Goal: Information Seeking & Learning: Learn about a topic

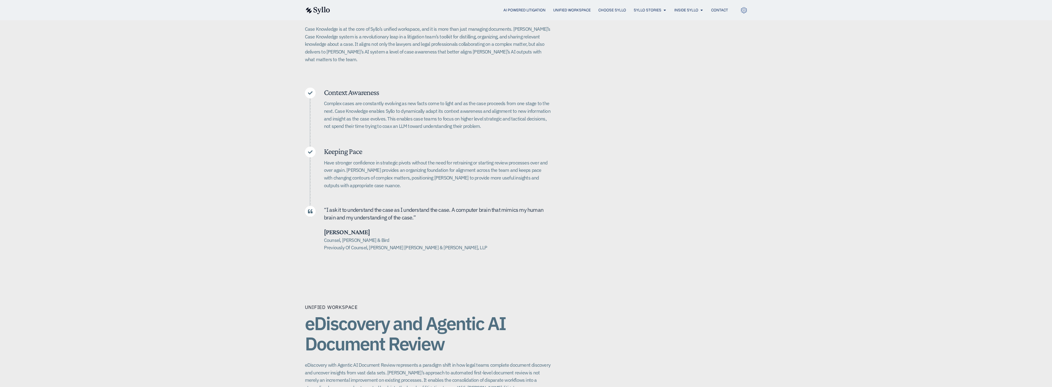
scroll to position [123, 0]
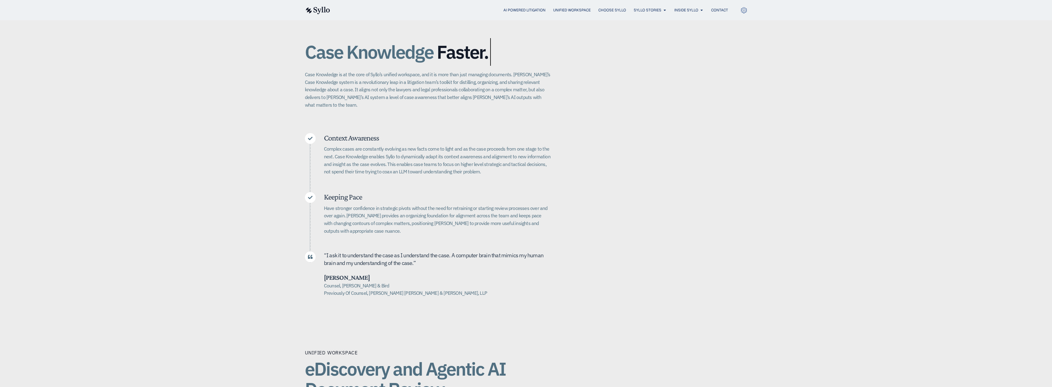
drag, startPoint x: 326, startPoint y: 273, endPoint x: 364, endPoint y: 272, distance: 37.8
click at [364, 274] on h5 "Melissa Dalziel" at bounding box center [437, 278] width 227 height 8
click at [365, 274] on h5 "Melissa Dalziel" at bounding box center [437, 278] width 227 height 8
drag, startPoint x: 369, startPoint y: 278, endPoint x: 341, endPoint y: 278, distance: 27.4
click at [341, 282] on h5 "Counsel, Alston & Bird Previously Of Counsel, Quinn Emanuel Urquhart & Sullivan…" at bounding box center [437, 289] width 227 height 15
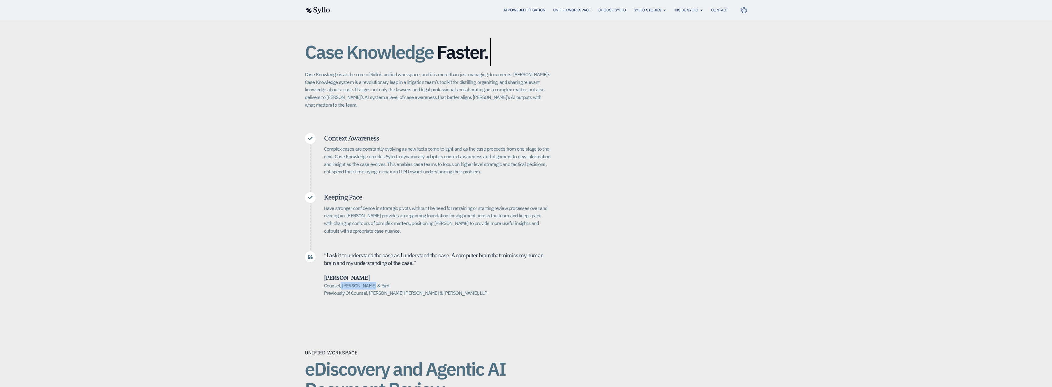
click at [342, 282] on h5 "Counsel, Alston & Bird Previously Of Counsel, Quinn Emanuel Urquhart & Sullivan…" at bounding box center [437, 289] width 227 height 15
drag, startPoint x: 342, startPoint y: 278, endPoint x: 373, endPoint y: 276, distance: 31.1
click at [373, 282] on h5 "Counsel, Alston & Bird Previously Of Counsel, Quinn Emanuel Urquhart & Sullivan…" at bounding box center [437, 289] width 227 height 15
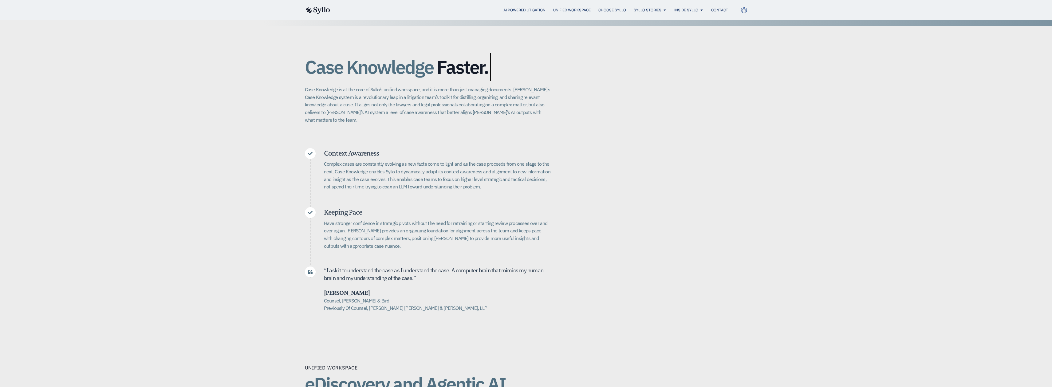
scroll to position [154, 0]
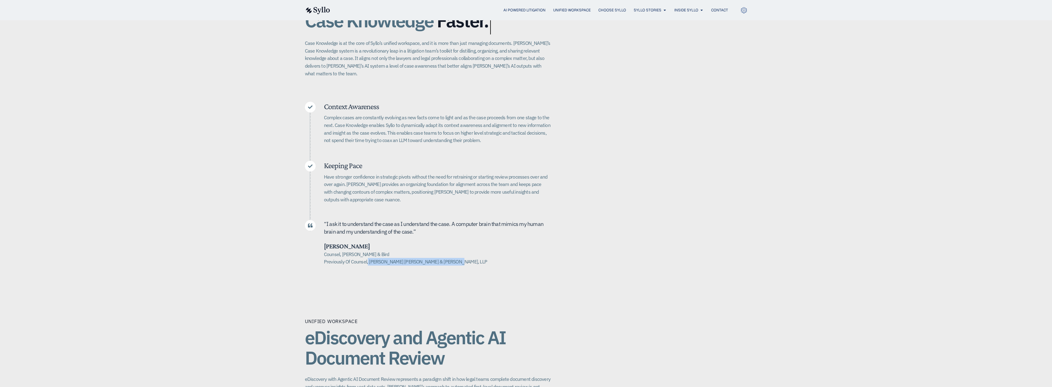
drag, startPoint x: 449, startPoint y: 255, endPoint x: 368, endPoint y: 262, distance: 81.1
click at [368, 262] on div "Case Knowledge Better. Bigger. Faster. Case Knowledge is at the core of Syllo’s…" at bounding box center [526, 135] width 443 height 310
drag, startPoint x: 368, startPoint y: 247, endPoint x: 343, endPoint y: 248, distance: 24.9
click at [343, 251] on h5 "Counsel, Alston & Bird Previously Of Counsel, Quinn Emanuel Urquhart & Sullivan…" at bounding box center [437, 258] width 227 height 15
copy h5 "Alston & Bird"
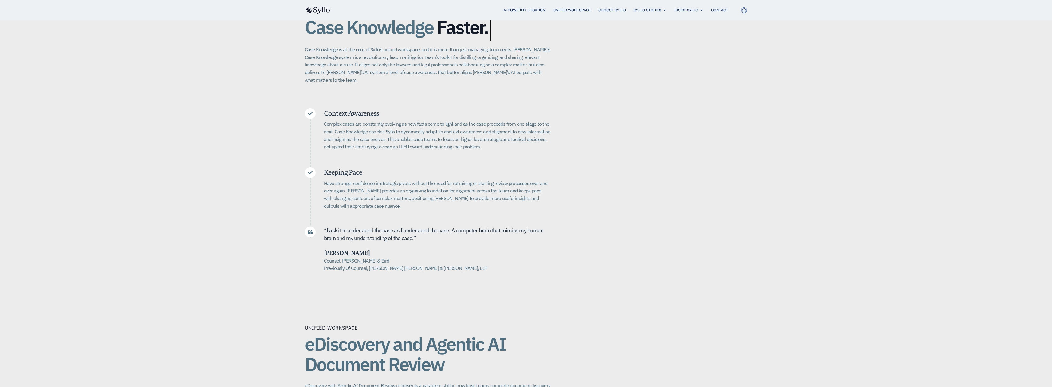
scroll to position [157, 0]
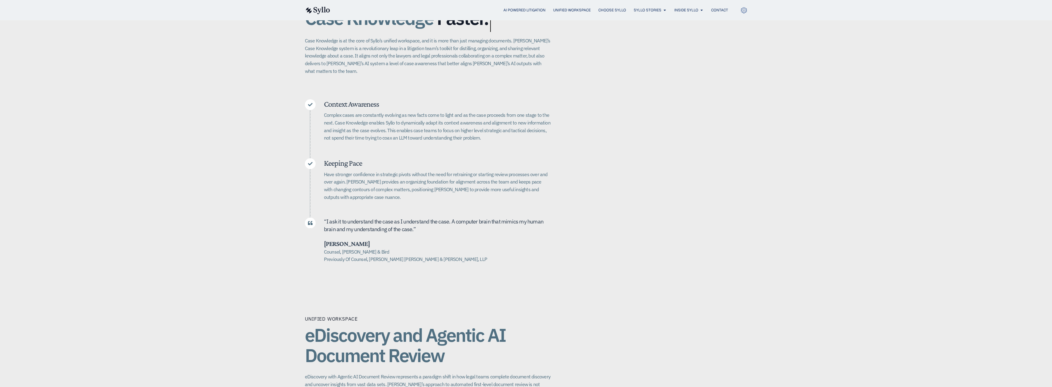
click at [367, 248] on h5 "Counsel, Alston & Bird Previously Of Counsel, Quinn Emanuel Urquhart & Sullivan…" at bounding box center [437, 255] width 227 height 15
drag, startPoint x: 368, startPoint y: 246, endPoint x: 343, endPoint y: 246, distance: 25.2
click at [343, 248] on h5 "Counsel, Alston & Bird Previously Of Counsel, Quinn Emanuel Urquhart & Sullivan…" at bounding box center [437, 255] width 227 height 15
copy h5 "Alston & Bird"
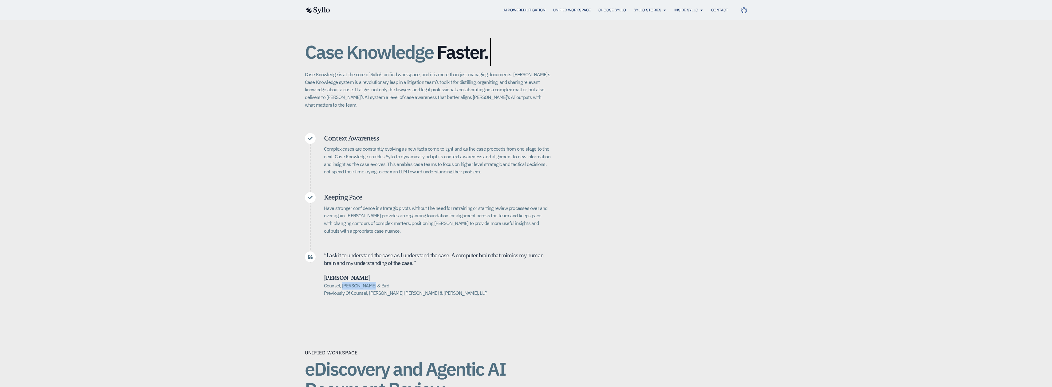
scroll to position [0, 0]
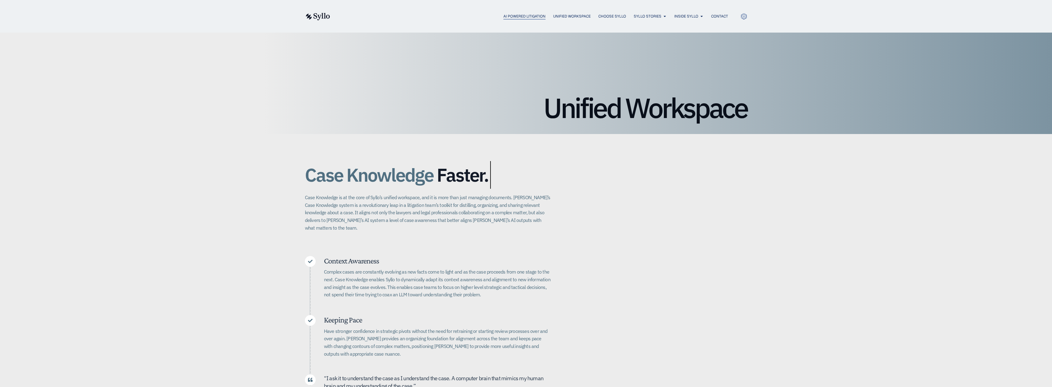
click at [529, 15] on span "AI Powered Litigation" at bounding box center [524, 17] width 42 height 6
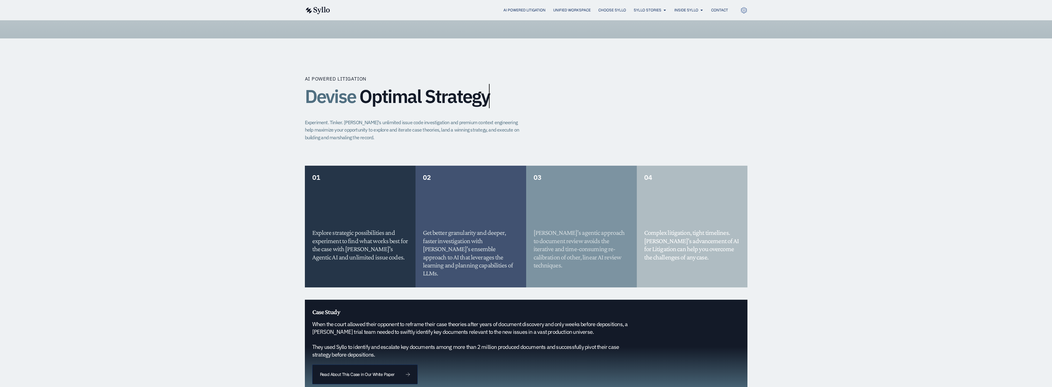
scroll to position [533, 0]
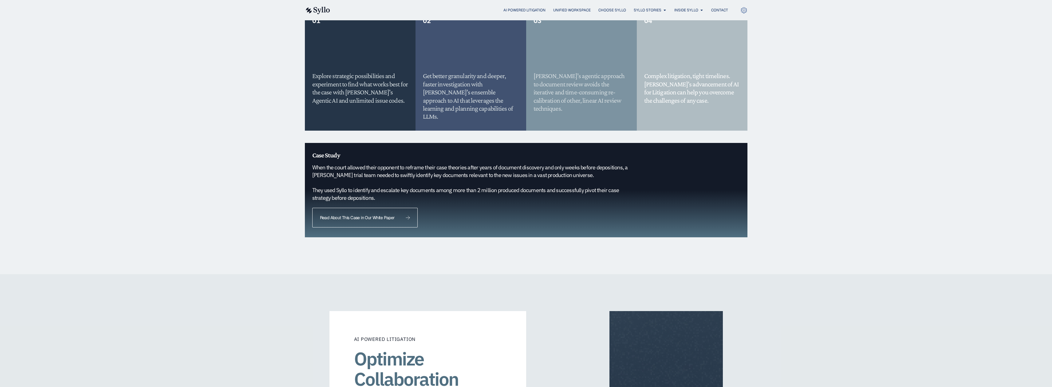
click at [405, 215] on span "Read About This Case in Our White Paper" at bounding box center [365, 217] width 90 height 4
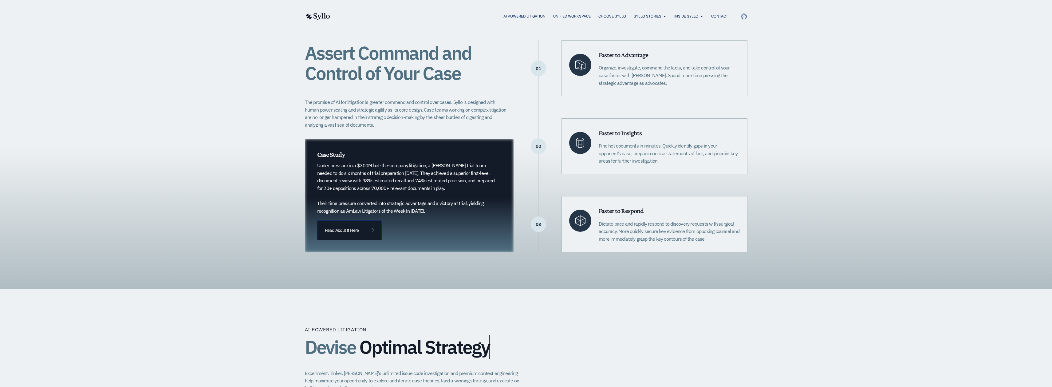
scroll to position [0, 0]
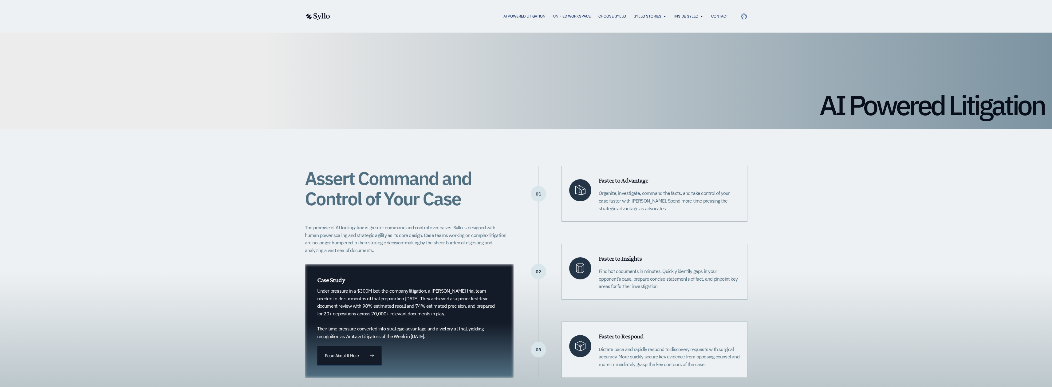
click at [645, 20] on div "AI Powered Litigation Unified Workspace Choose Syllo Syllo Stories Close Syllo …" at bounding box center [526, 16] width 443 height 8
click at [645, 18] on span "Syllo Stories" at bounding box center [648, 17] width 28 height 6
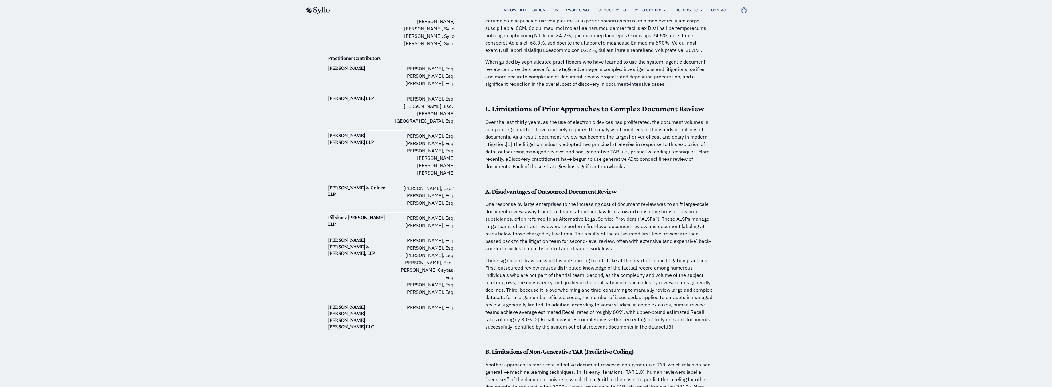
scroll to position [94, 0]
